Goal: Information Seeking & Learning: Check status

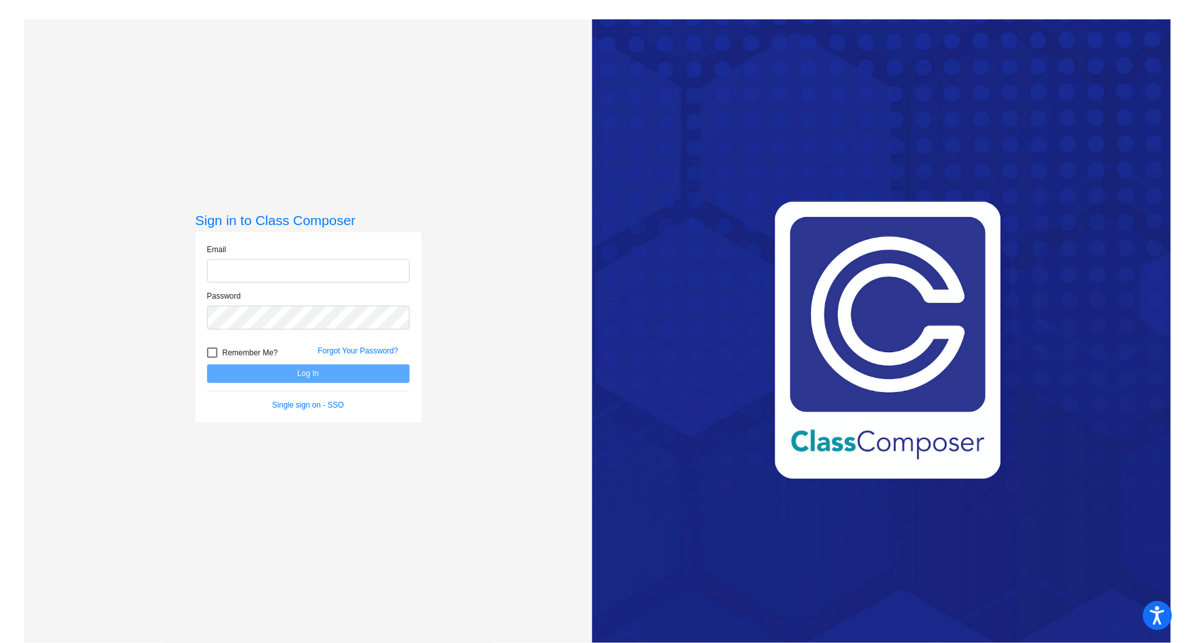
type input "[EMAIL_ADDRESS][DOMAIN_NAME]"
click at [353, 369] on button "Log In" at bounding box center [308, 373] width 202 height 19
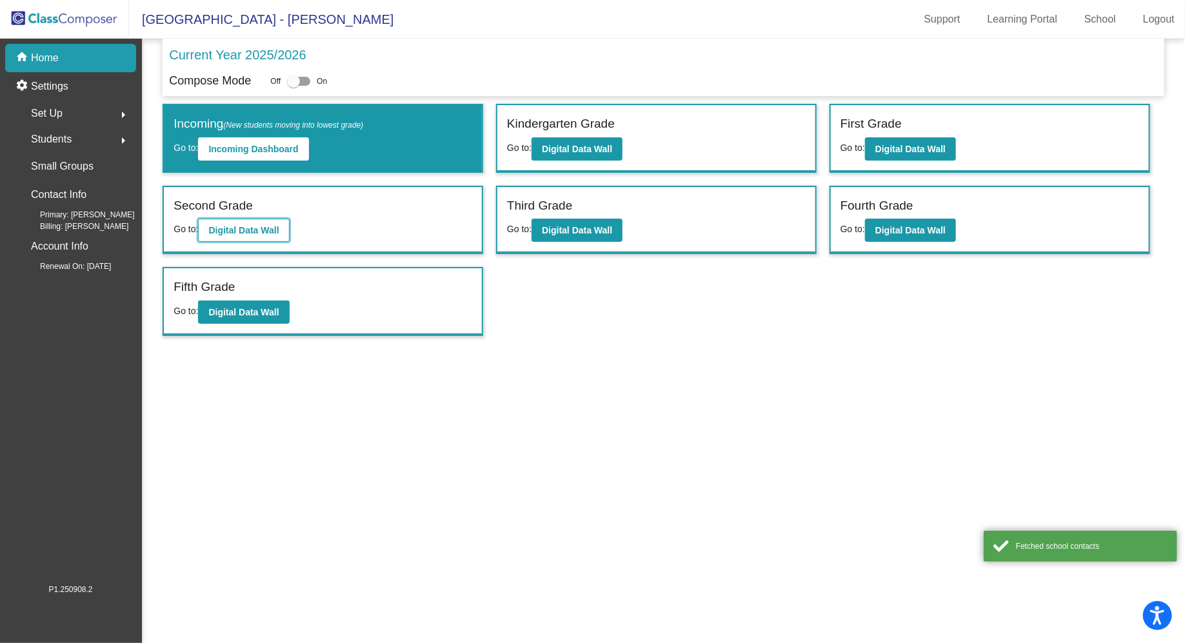
click at [259, 233] on button "Digital Data Wall" at bounding box center [243, 230] width 91 height 23
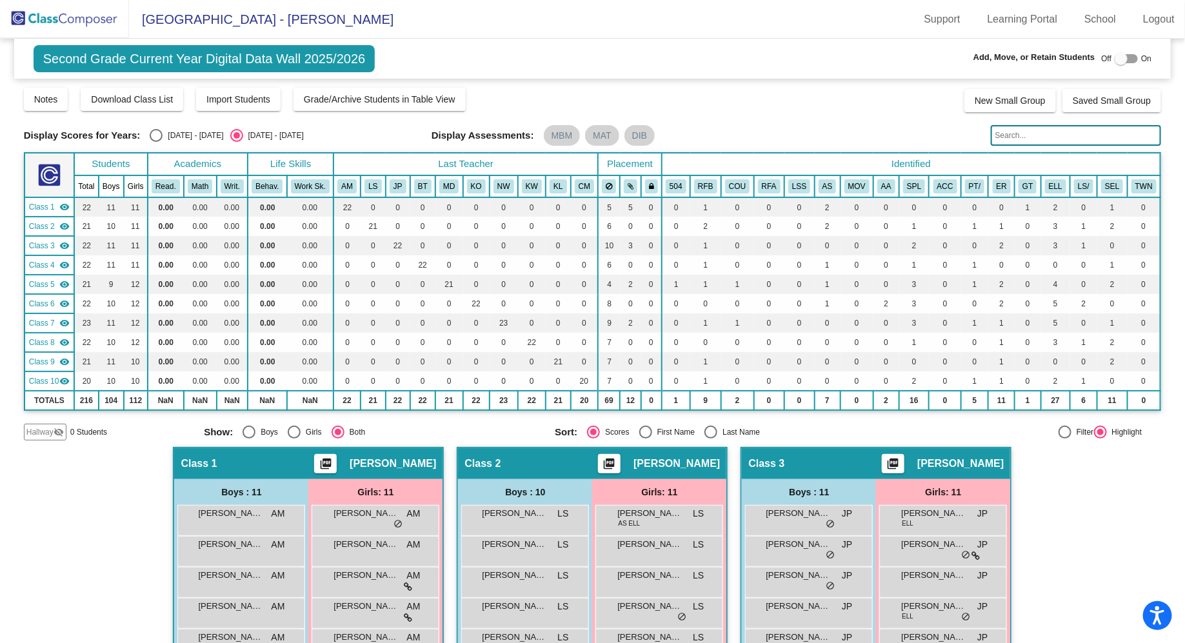
click at [1030, 130] on input "text" at bounding box center [1075, 135] width 171 height 21
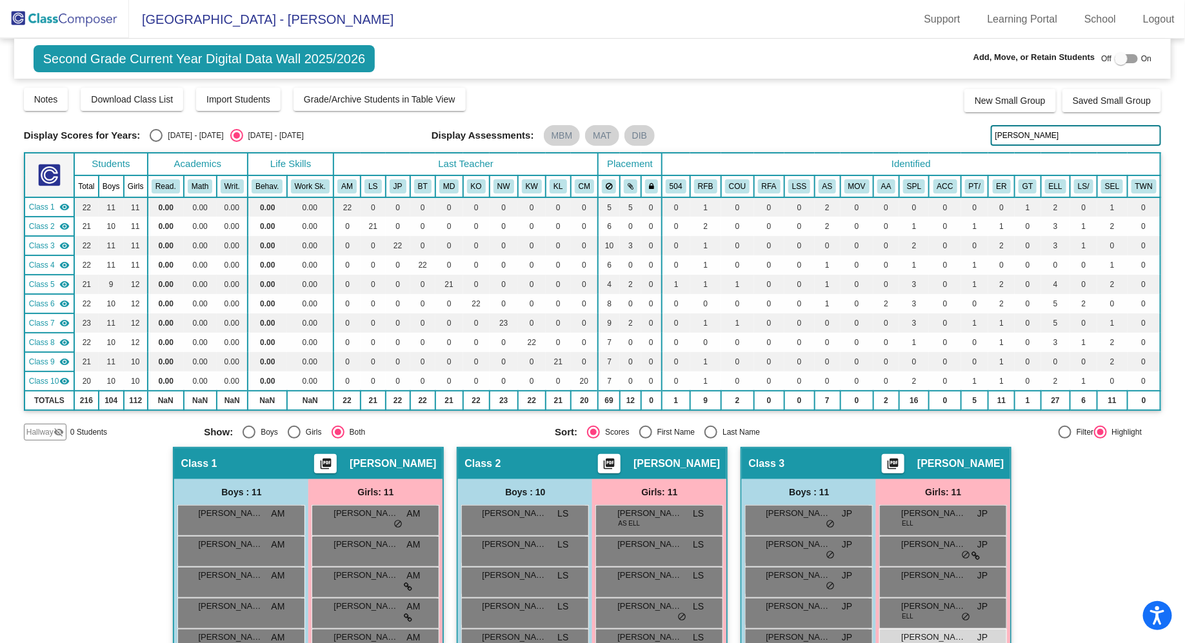
type input "[PERSON_NAME]"
drag, startPoint x: 1042, startPoint y: 137, endPoint x: 951, endPoint y: 148, distance: 91.6
click at [951, 148] on div "Display Scores for Years: [DATE] - [DATE] [DATE] - [DATE] Grade/Archive Student…" at bounding box center [592, 263] width 1137 height 354
drag, startPoint x: 1016, startPoint y: 135, endPoint x: 939, endPoint y: 135, distance: 76.7
click at [939, 135] on div "Display Scores for Years: [DATE] - [DATE] [DATE] - [DATE] Display Assessments: …" at bounding box center [592, 135] width 1137 height 21
